Goal: Transaction & Acquisition: Purchase product/service

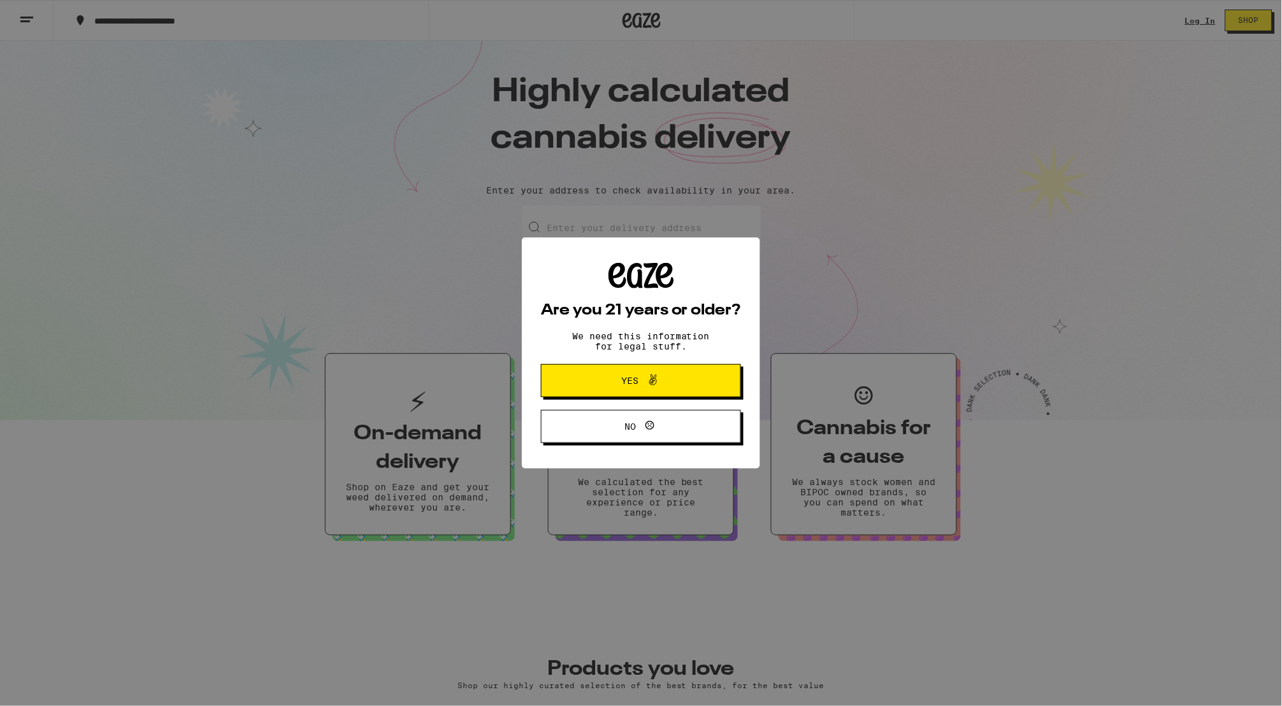
click at [659, 385] on icon at bounding box center [652, 380] width 15 height 15
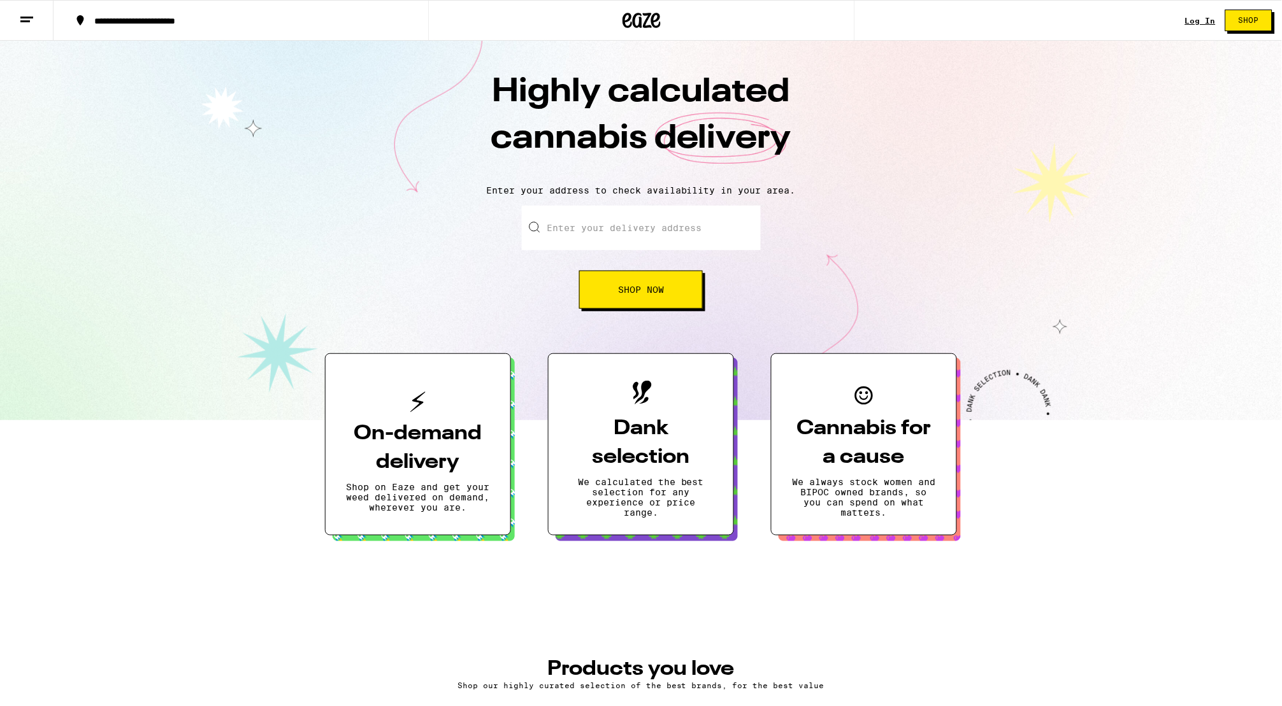
click at [724, 230] on input "Enter your delivery address" at bounding box center [641, 228] width 239 height 45
click at [1196, 20] on link "Log In" at bounding box center [1200, 21] width 31 height 8
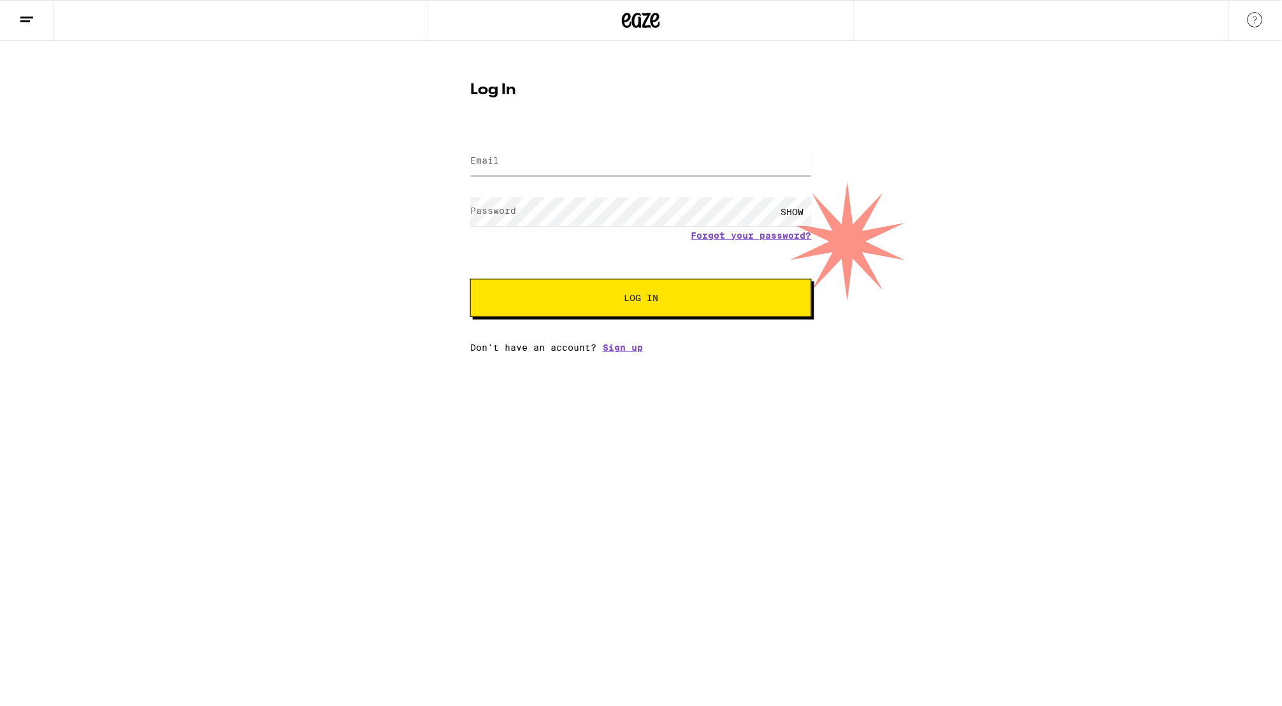
type input "[EMAIL_ADDRESS][DOMAIN_NAME]"
click at [641, 299] on button "Log In" at bounding box center [640, 298] width 341 height 38
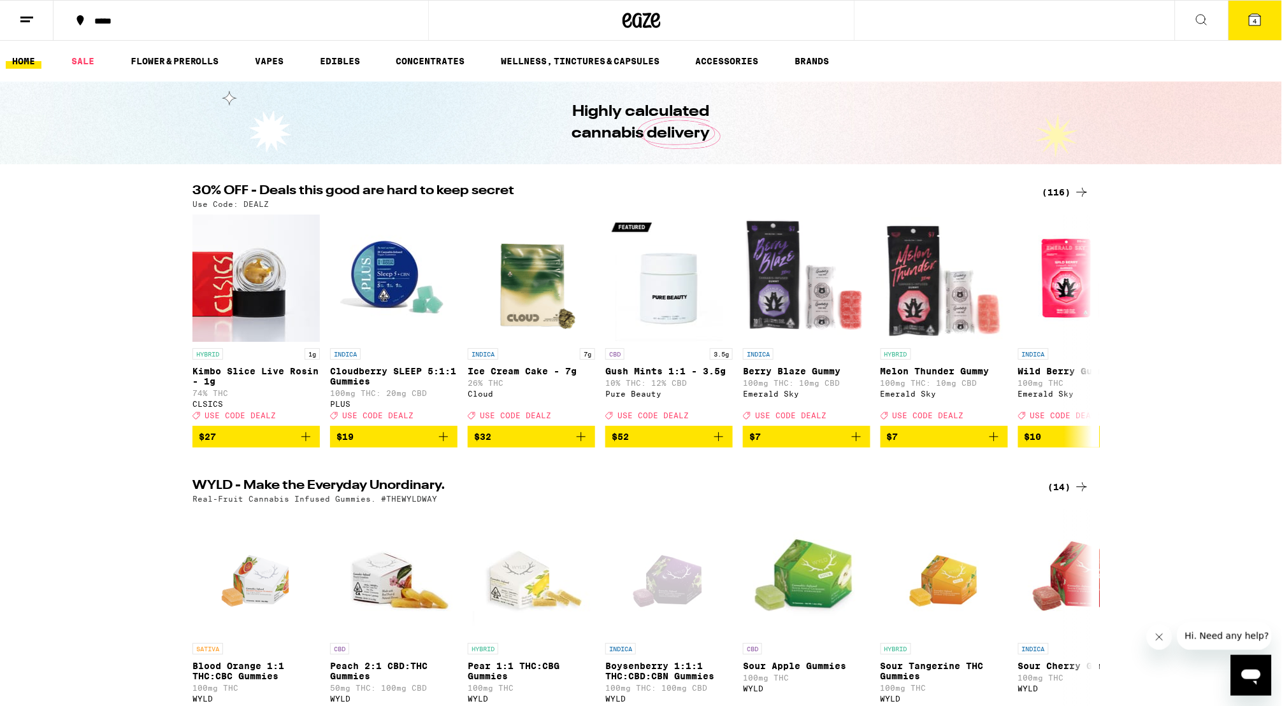
click at [1252, 22] on icon at bounding box center [1254, 19] width 11 height 11
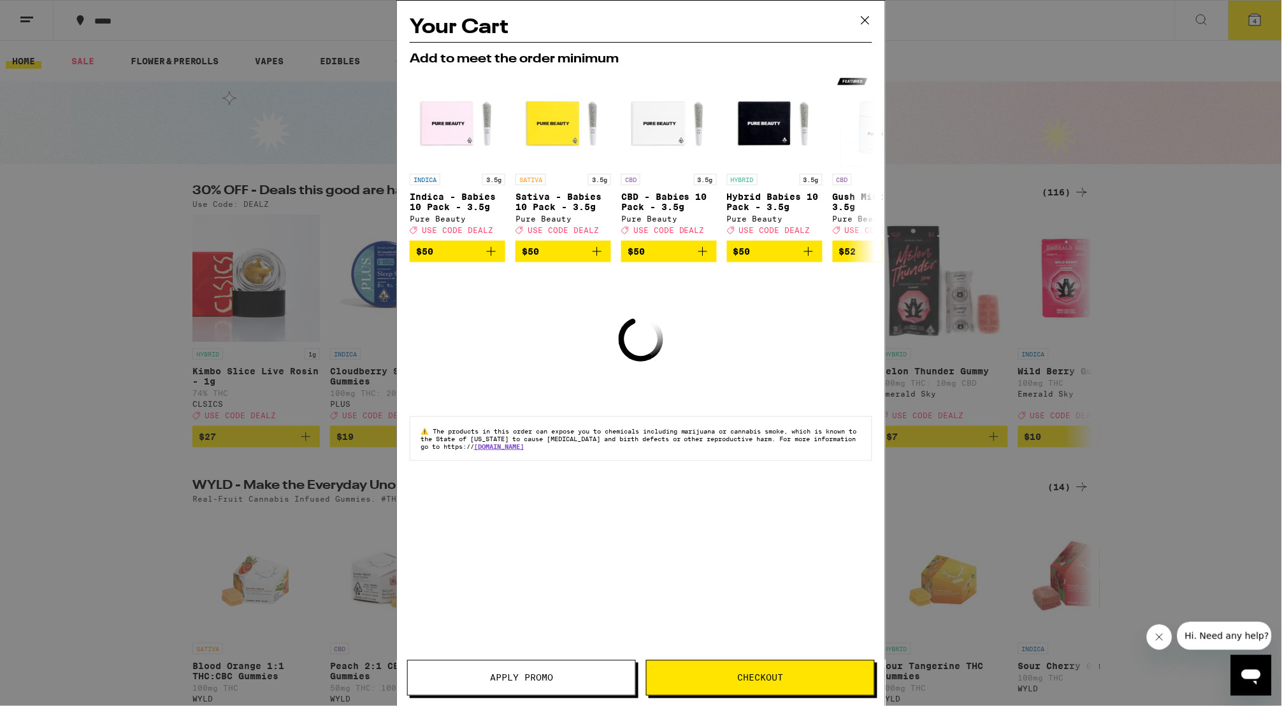
click at [862, 27] on icon at bounding box center [864, 20] width 19 height 19
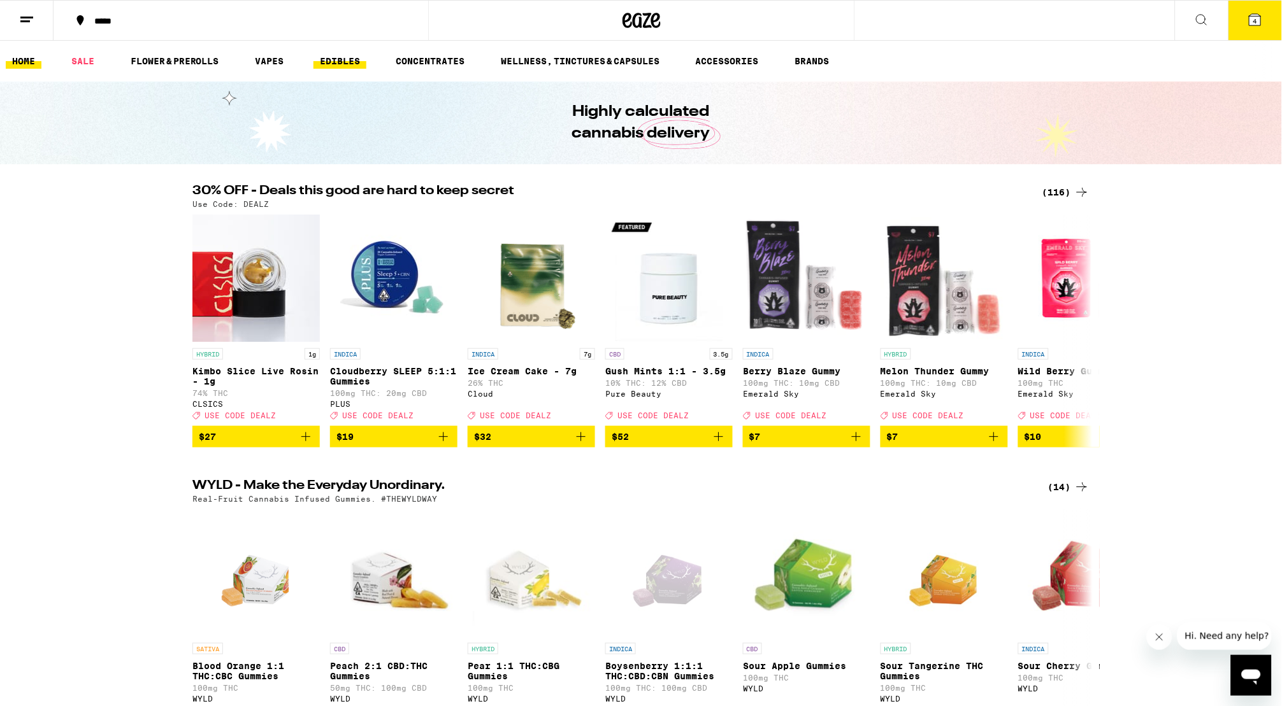
click at [356, 62] on link "EDIBLES" at bounding box center [339, 61] width 53 height 15
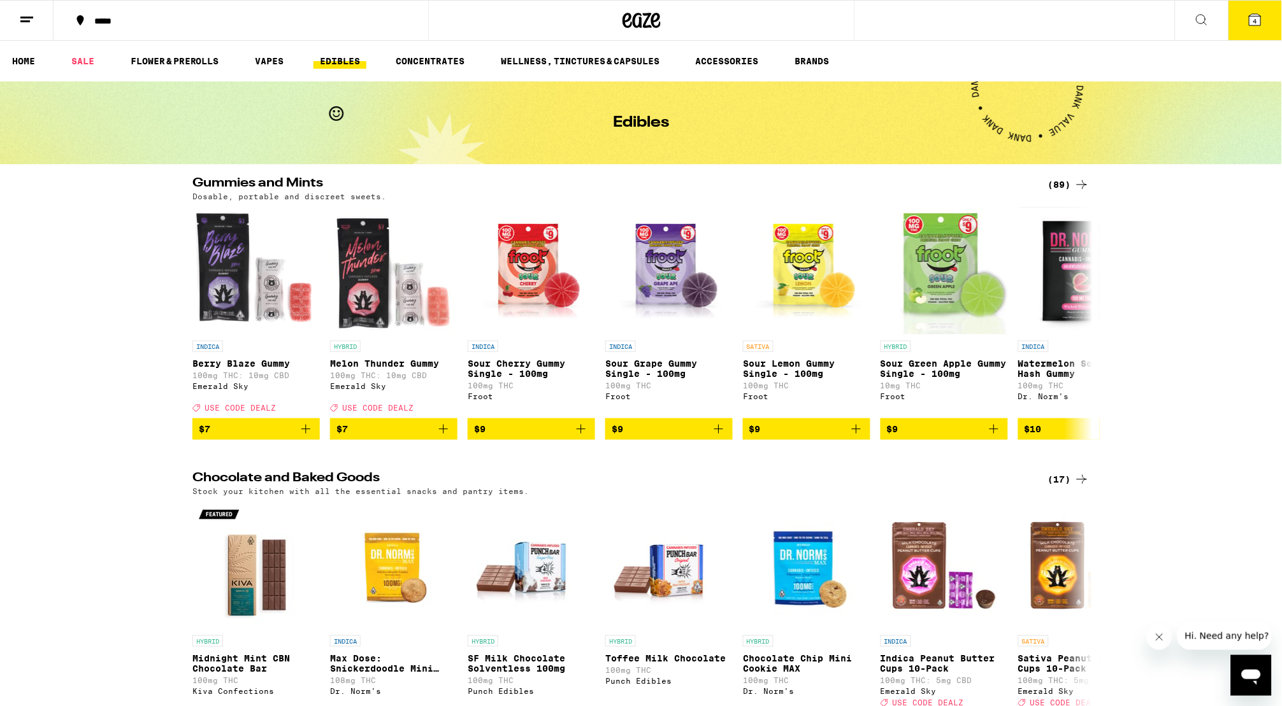
click at [1083, 183] on icon at bounding box center [1081, 184] width 15 height 15
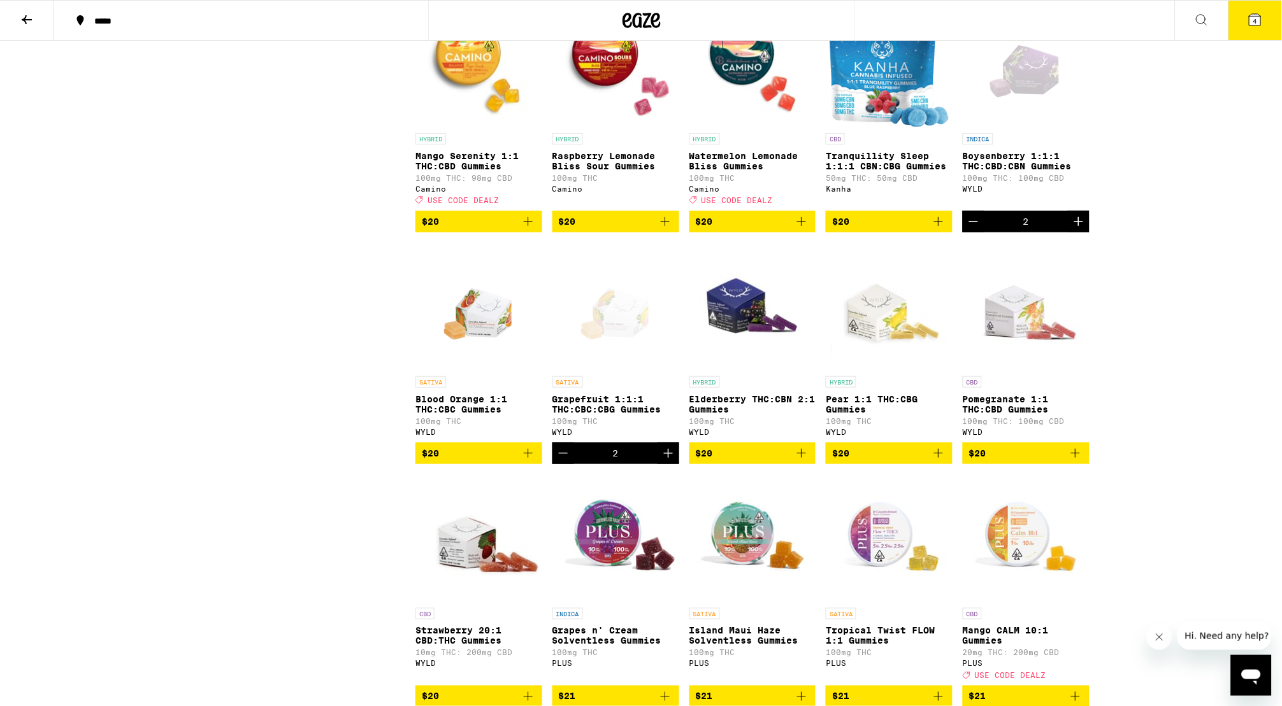
scroll to position [2796, 0]
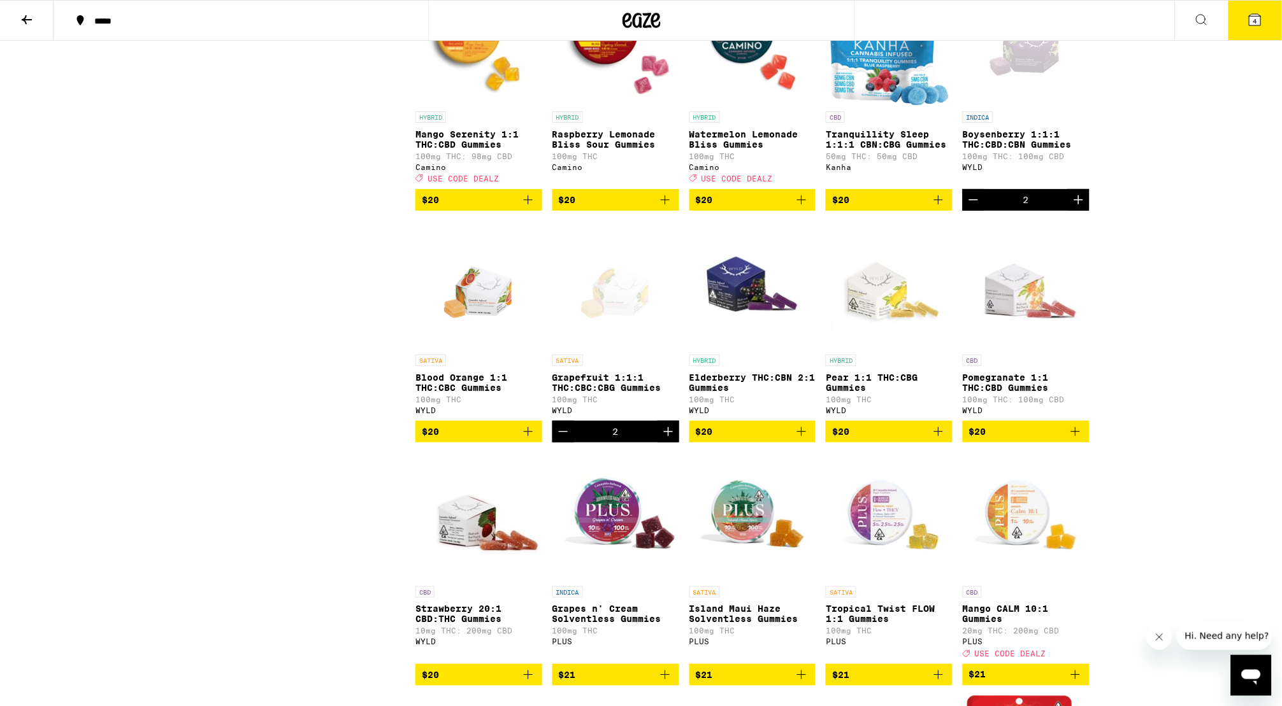
click at [1257, 20] on span "4" at bounding box center [1255, 21] width 4 height 8
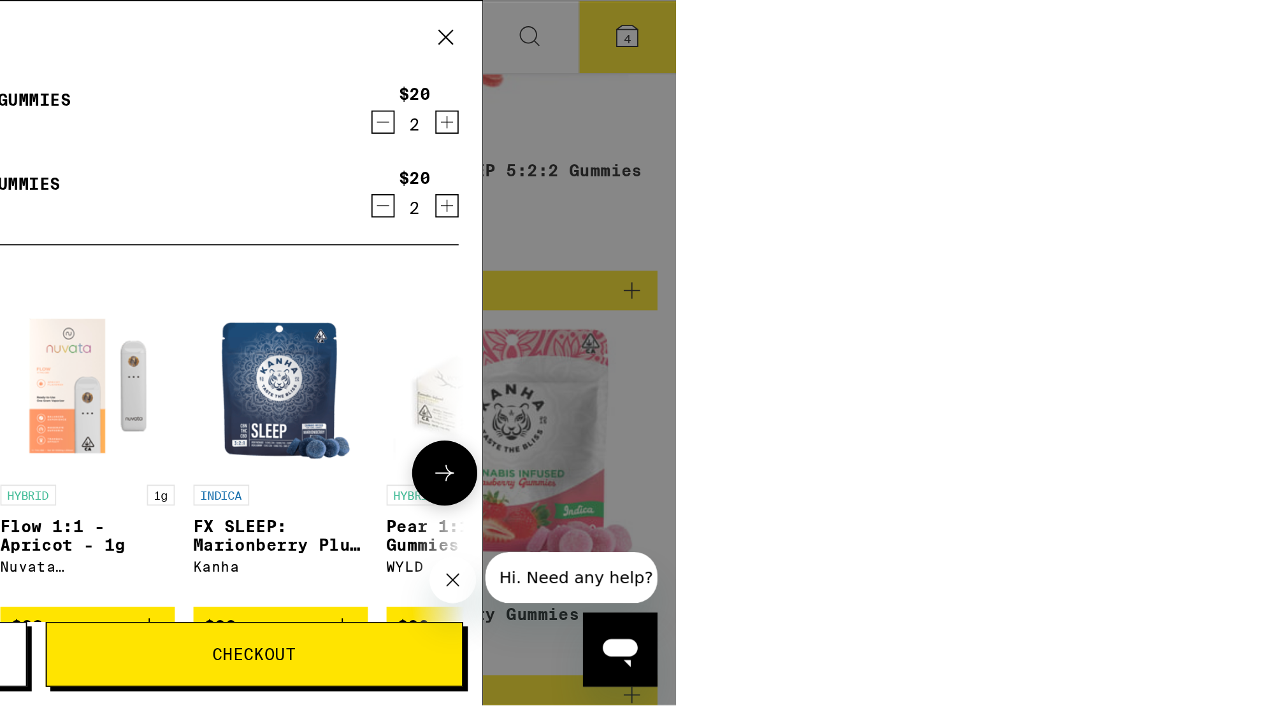
scroll to position [1415, 0]
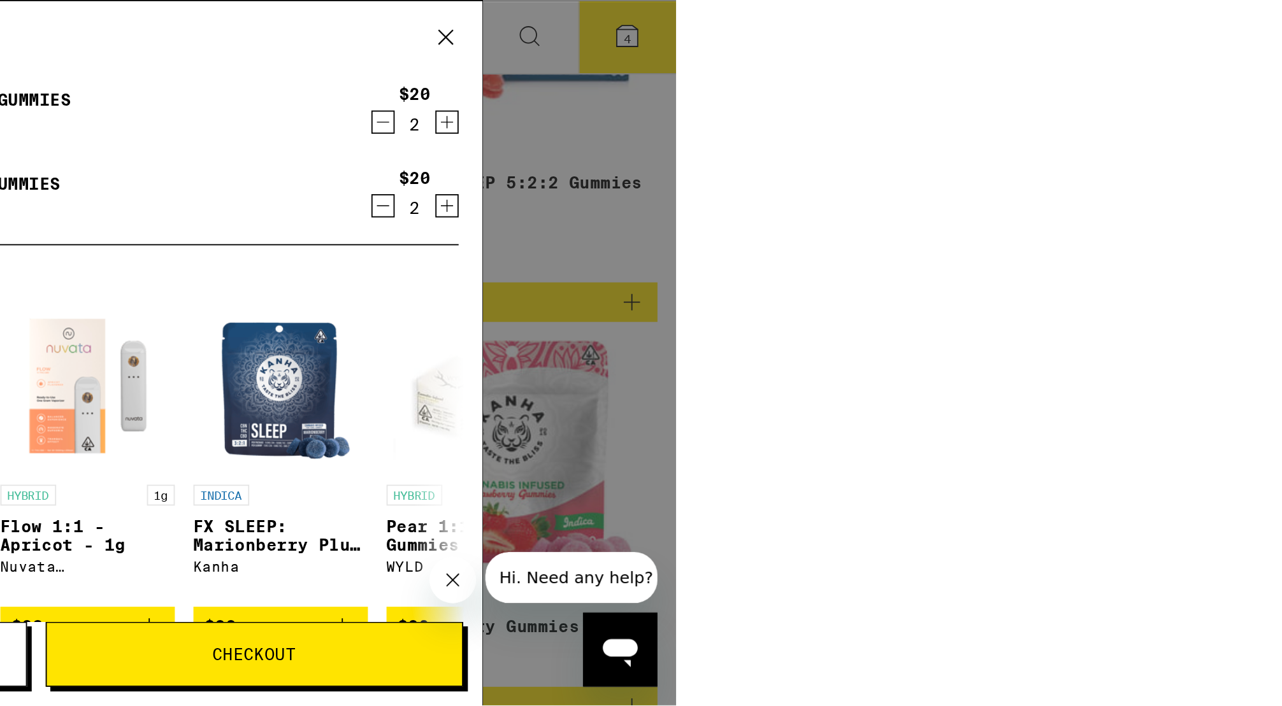
click at [620, 122] on div "Your Cart Boysenberry 1:1:1 THC:CBD:CBN Gummies WYLD $20 2 Grapefruit 1:1:1 THC…" at bounding box center [350, 193] width 701 height 387
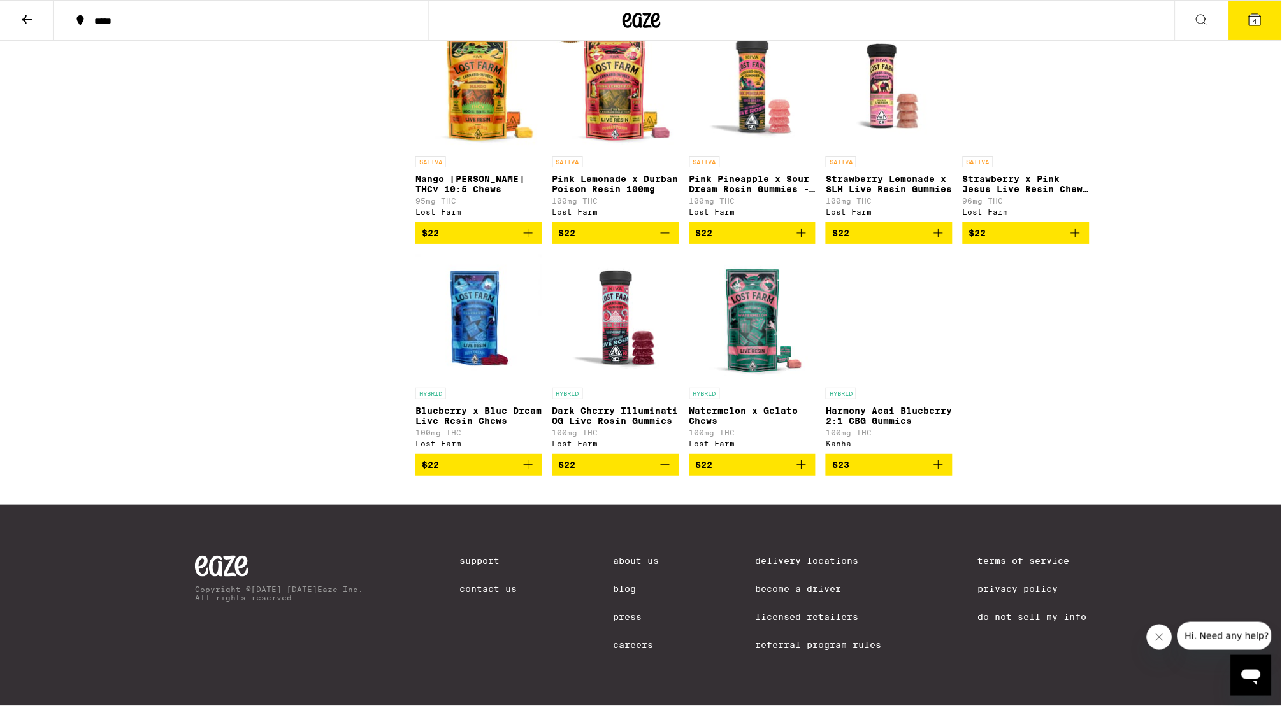
scroll to position [3429, 0]
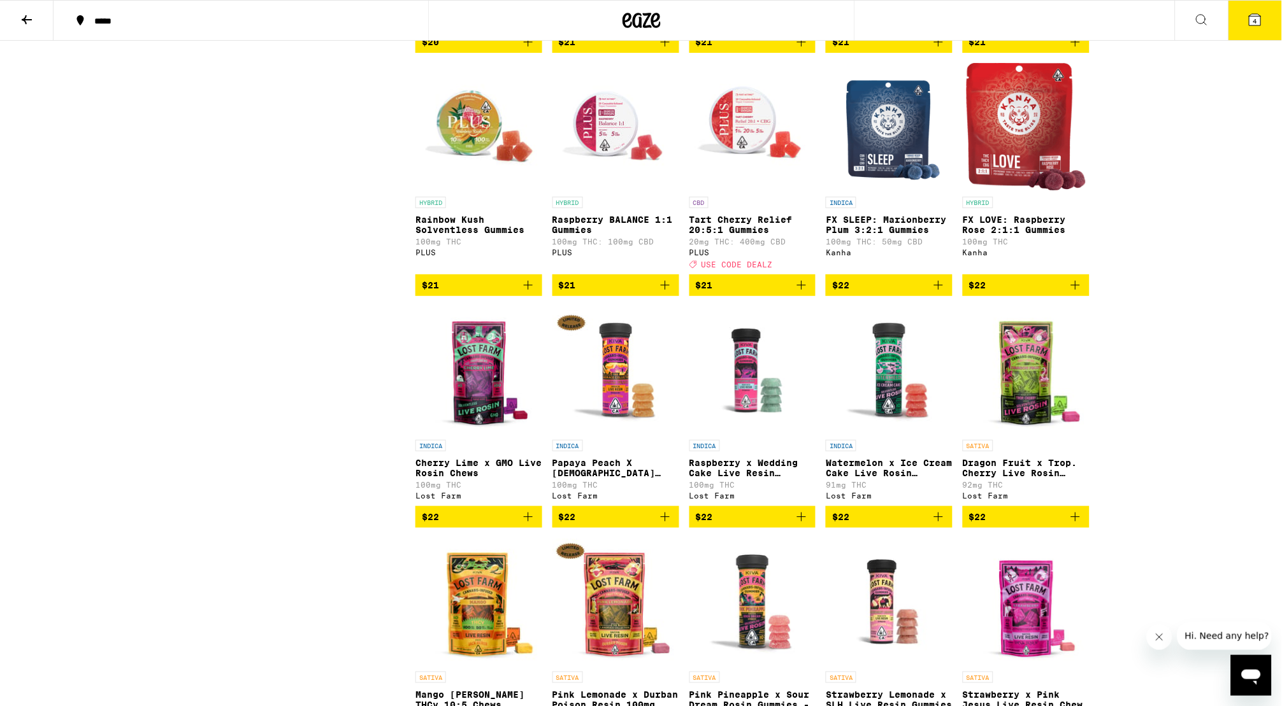
click at [895, 190] on img "Open page for FX SLEEP: Marionberry Plum 3:2:1 Gummies from Kanha" at bounding box center [889, 126] width 106 height 127
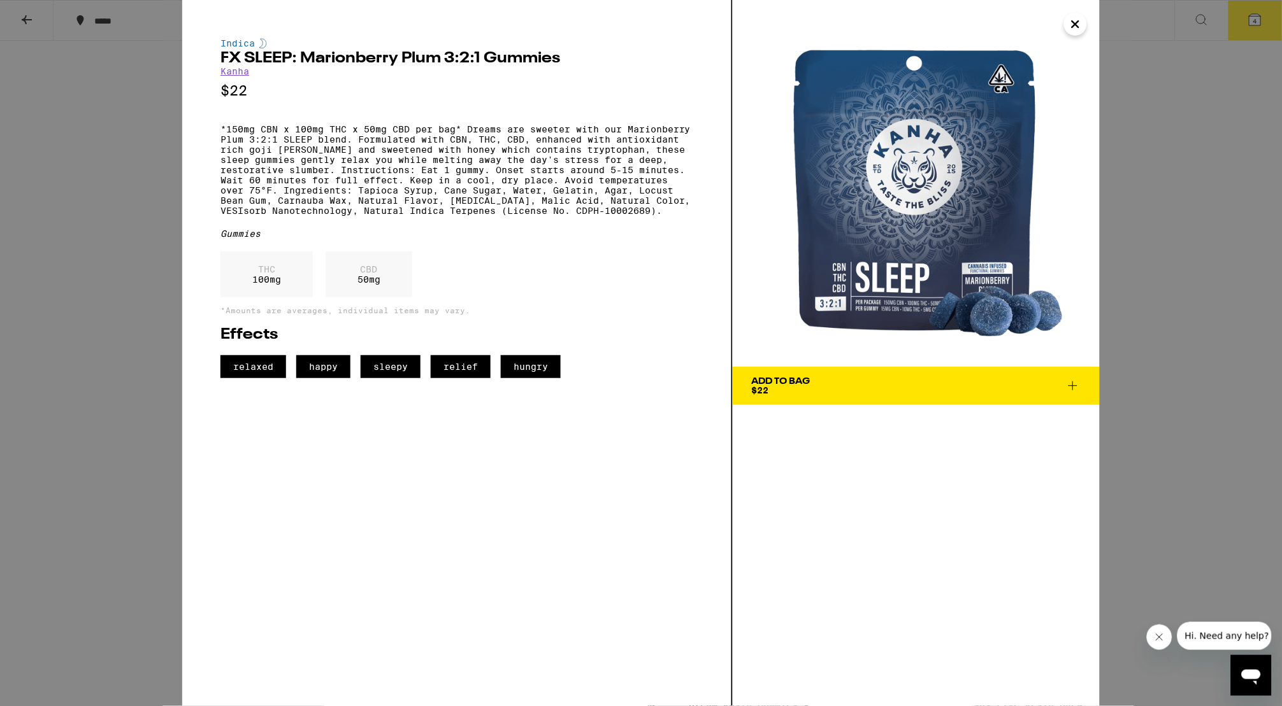
click at [922, 392] on span "Add To Bag $22" at bounding box center [916, 386] width 329 height 18
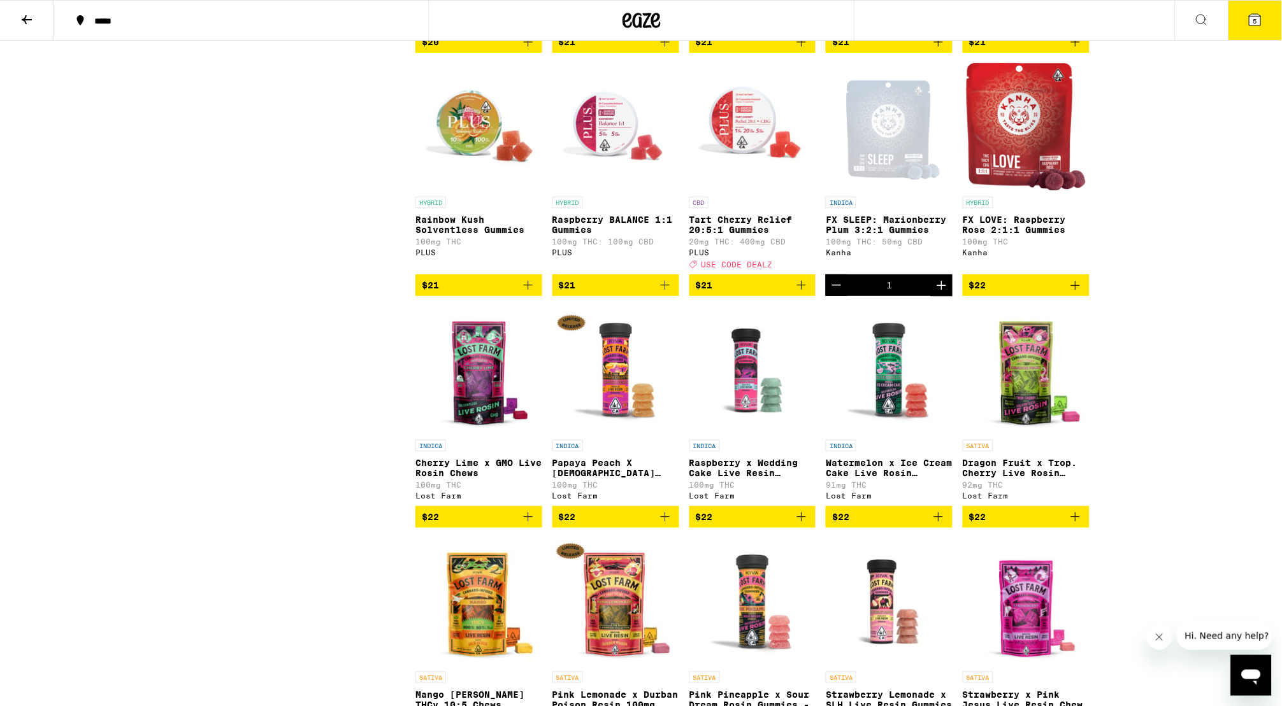
click at [1251, 20] on icon at bounding box center [1254, 19] width 11 height 11
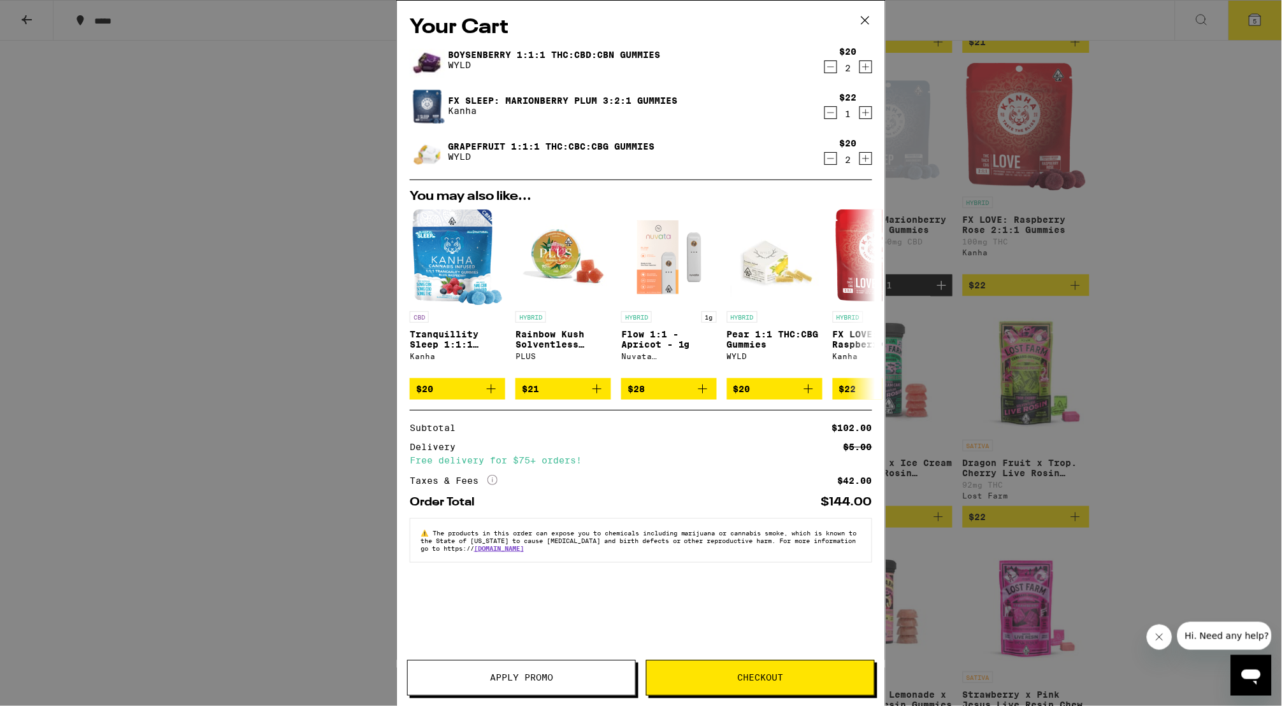
click at [843, 675] on span "Checkout" at bounding box center [760, 678] width 227 height 9
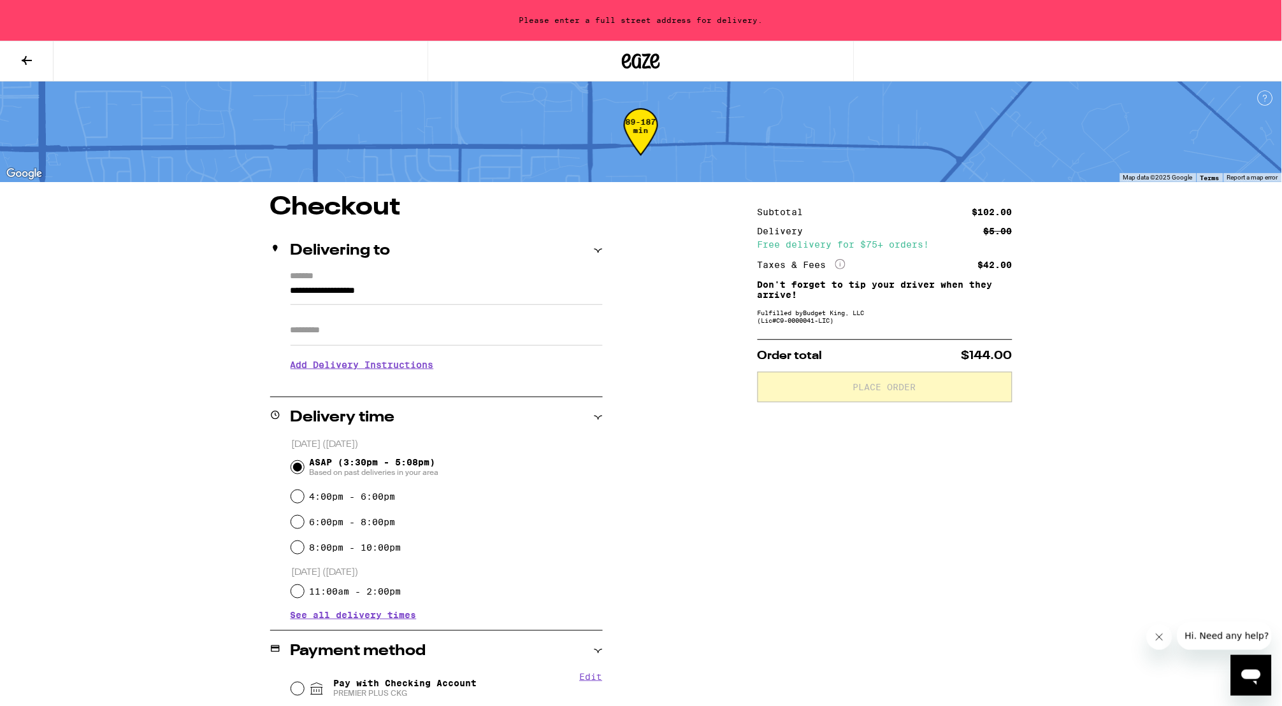
click at [351, 290] on input "**********" at bounding box center [446, 294] width 312 height 22
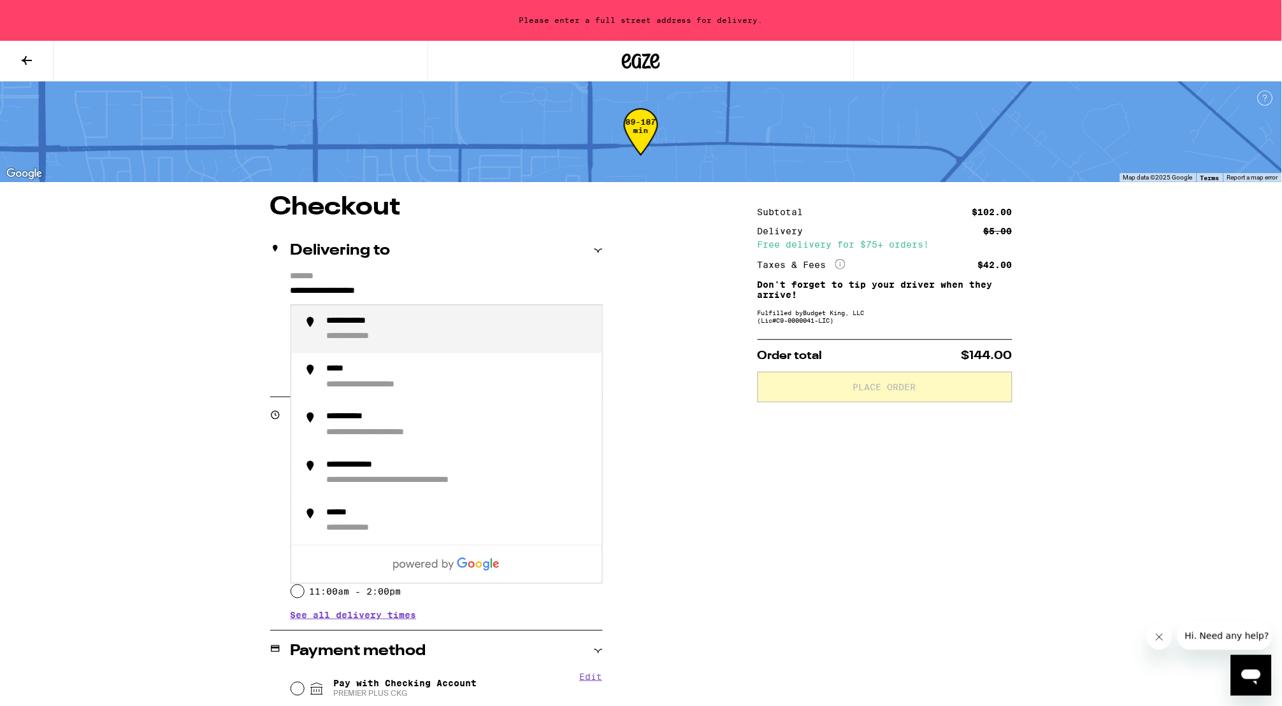
click at [351, 290] on input "**********" at bounding box center [446, 294] width 312 height 22
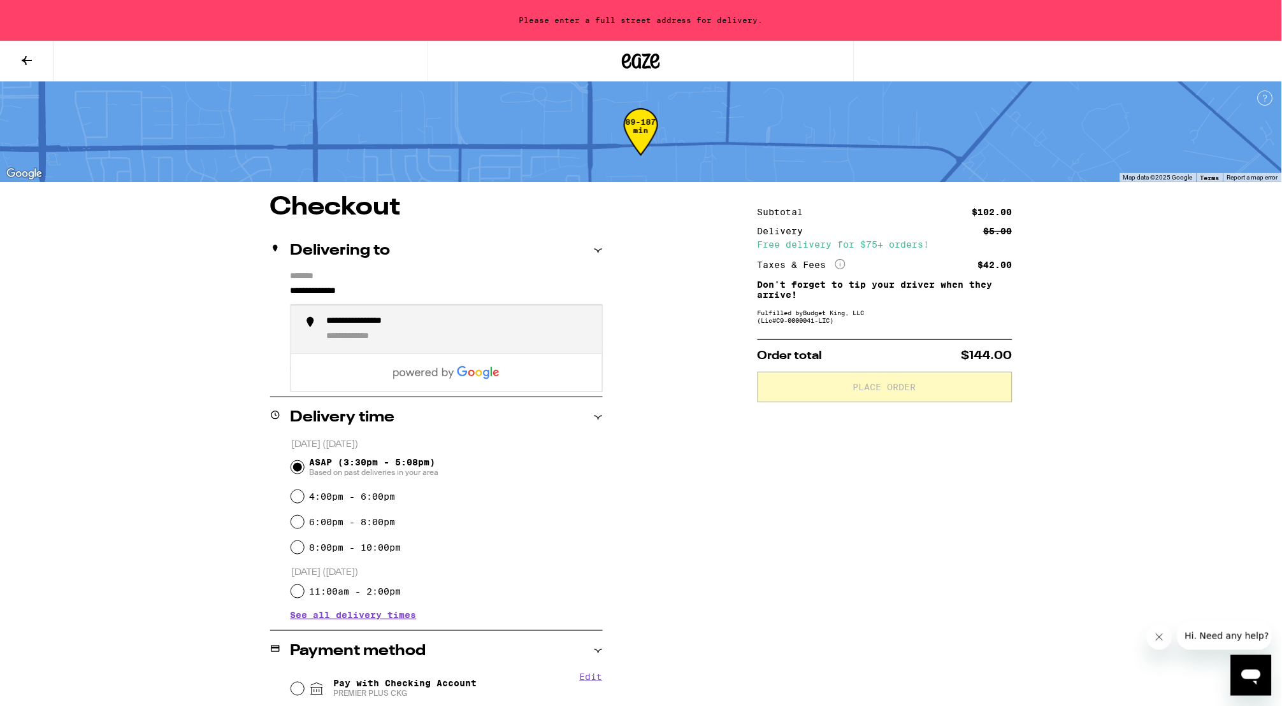
click at [533, 338] on div "**********" at bounding box center [459, 329] width 265 height 27
type input "**********"
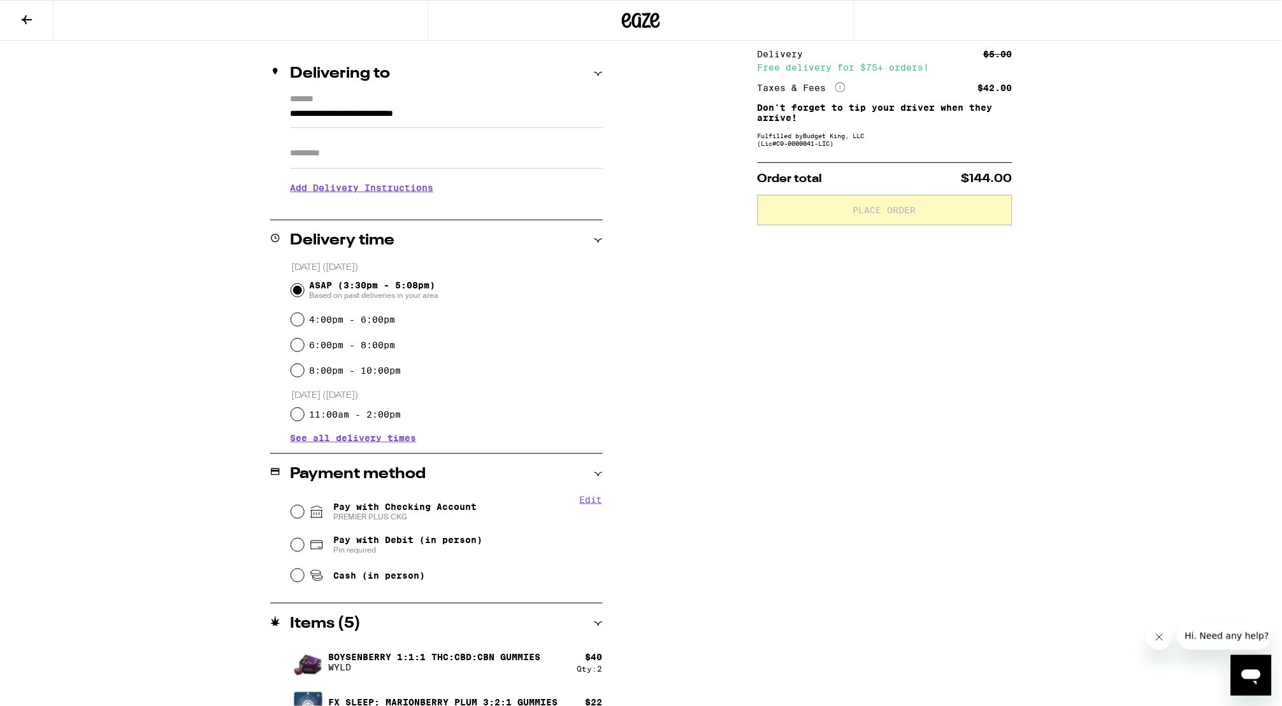
scroll to position [180, 0]
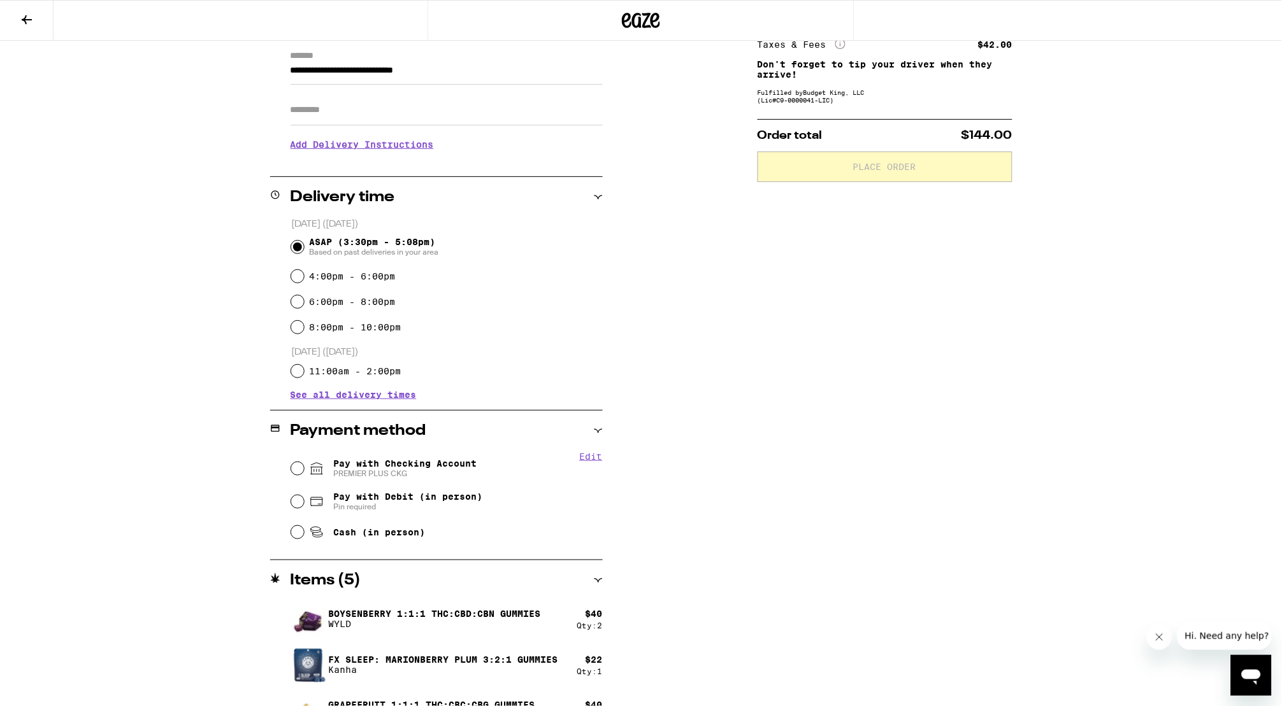
click at [295, 474] on input "Pay with Checking Account PREMIER PLUS CKG" at bounding box center [297, 468] width 13 height 13
radio input "true"
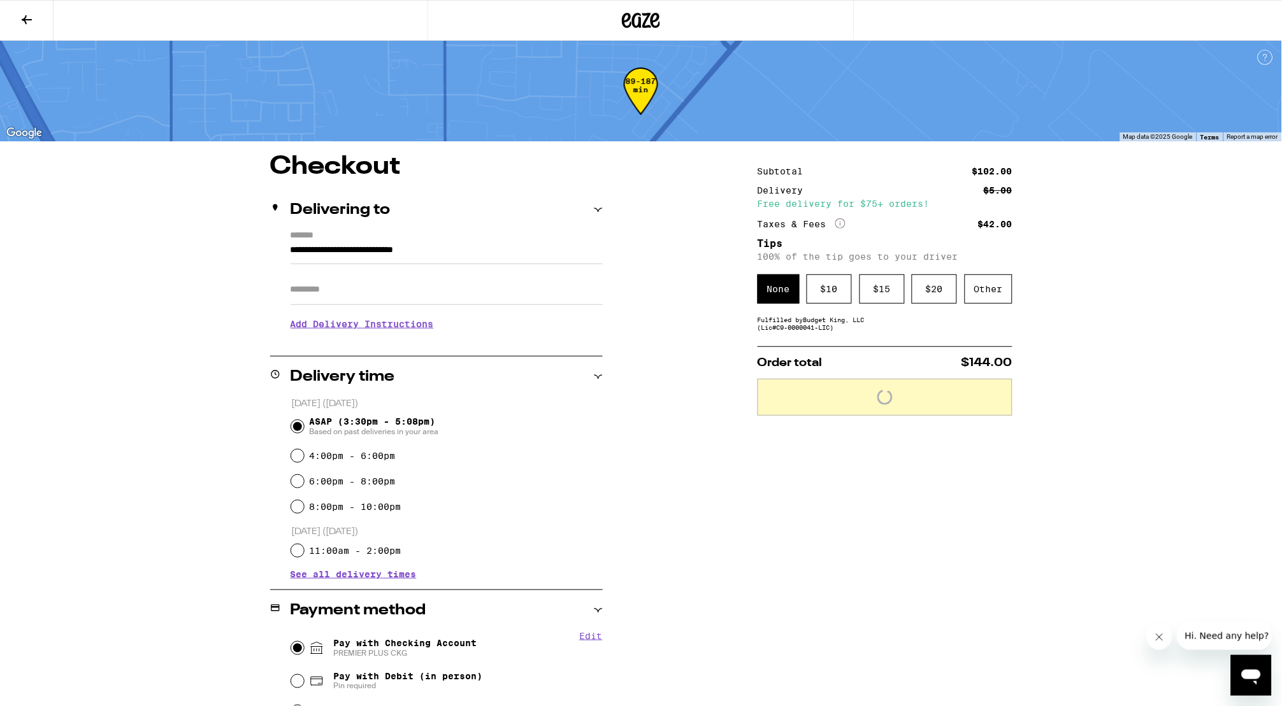
scroll to position [0, 0]
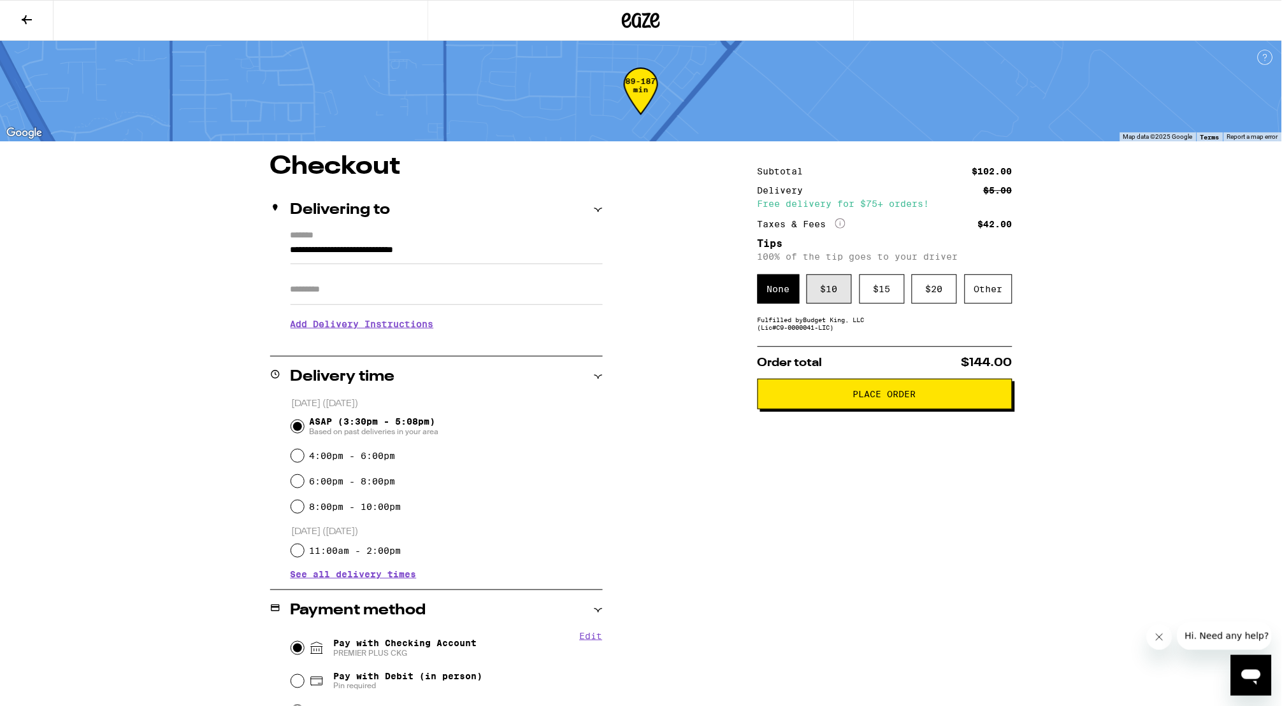
click at [826, 299] on div "$ 10" at bounding box center [828, 289] width 45 height 29
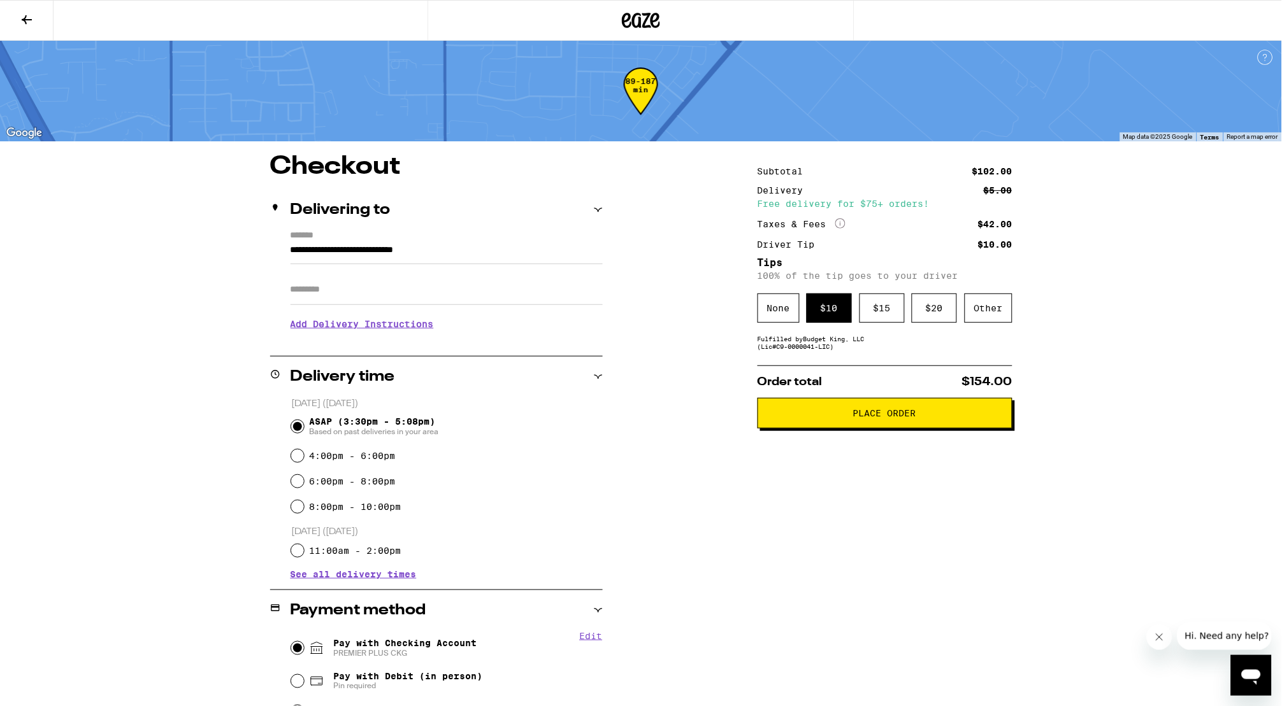
click at [932, 418] on span "Place Order" at bounding box center [884, 413] width 233 height 9
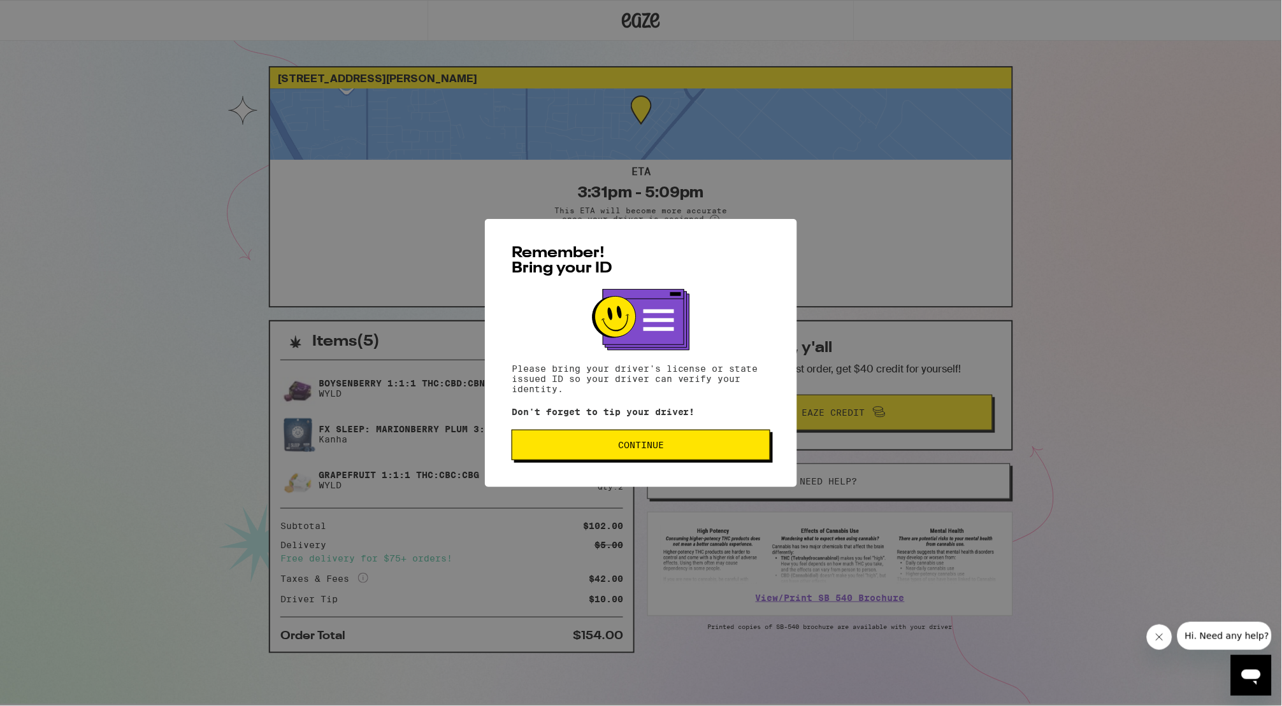
click at [706, 450] on span "Continue" at bounding box center [640, 445] width 237 height 9
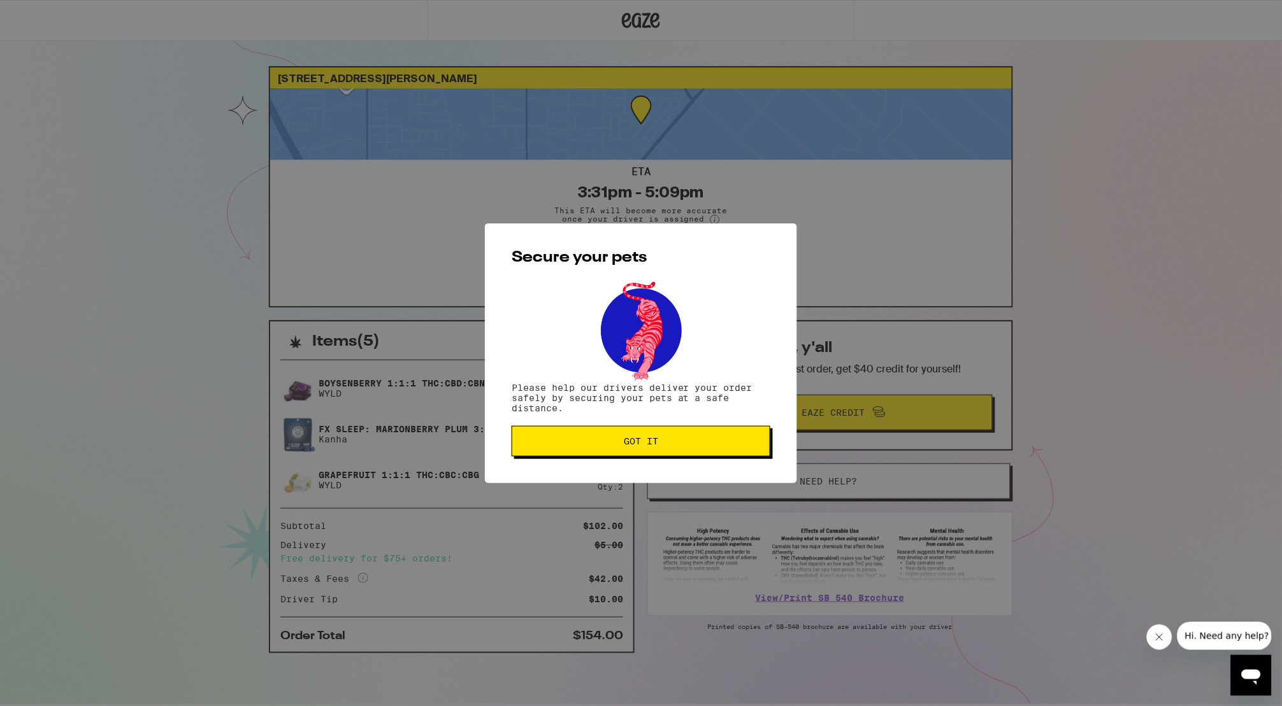
click at [706, 451] on button "Got it" at bounding box center [640, 441] width 259 height 31
